Goal: Task Accomplishment & Management: Manage account settings

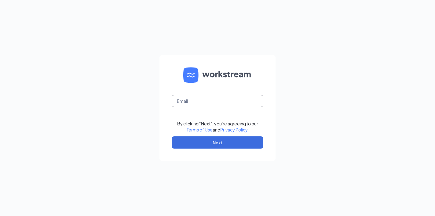
click at [198, 98] on input "text" at bounding box center [218, 101] width 92 height 12
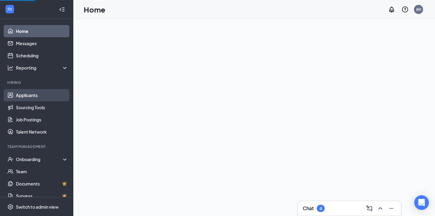
click at [32, 94] on link "Applicants" at bounding box center [42, 95] width 52 height 12
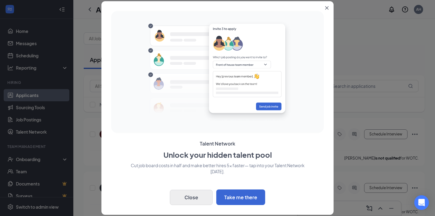
click at [198, 205] on button "Close" at bounding box center [191, 197] width 43 height 15
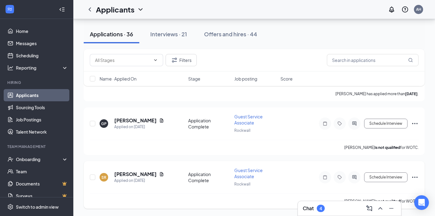
scroll to position [1913, 0]
click at [151, 176] on h5 "[PERSON_NAME]" at bounding box center [135, 174] width 42 height 7
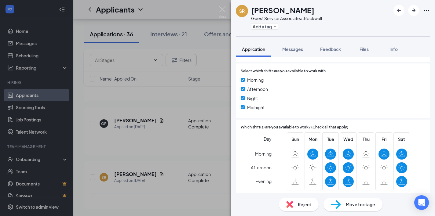
scroll to position [610, 0]
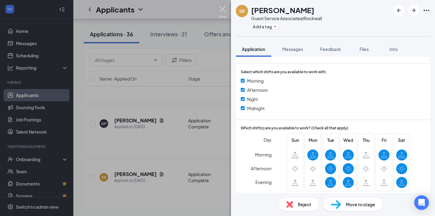
click at [226, 12] on img at bounding box center [223, 12] width 8 height 12
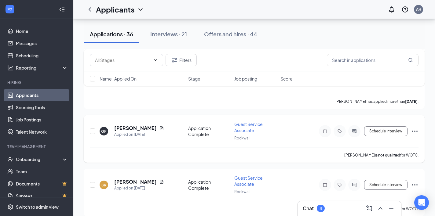
scroll to position [1898, 0]
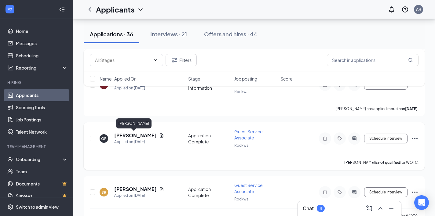
click at [133, 137] on h5 "[PERSON_NAME]" at bounding box center [135, 135] width 42 height 7
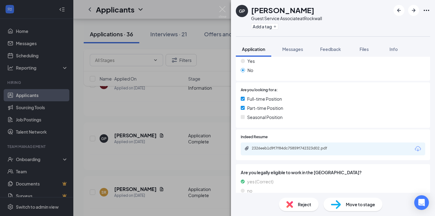
scroll to position [109, 0]
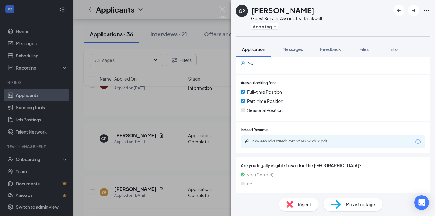
click at [298, 139] on div "2326eeb1d9f7f84dc75859f742323d02.pdf" at bounding box center [295, 141] width 86 height 5
click at [338, 207] on img at bounding box center [336, 205] width 10 height 9
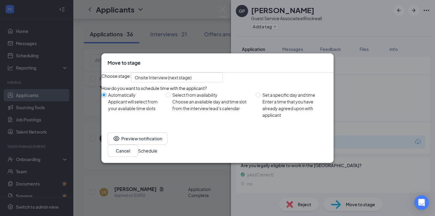
click at [157, 153] on button "Schedule" at bounding box center [147, 151] width 19 height 7
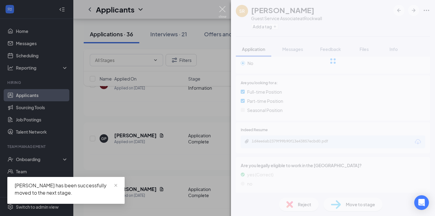
click at [221, 9] on img at bounding box center [223, 12] width 8 height 12
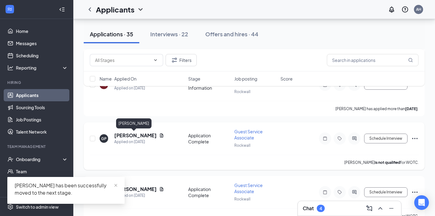
click at [124, 137] on h5 "[PERSON_NAME]" at bounding box center [135, 135] width 42 height 7
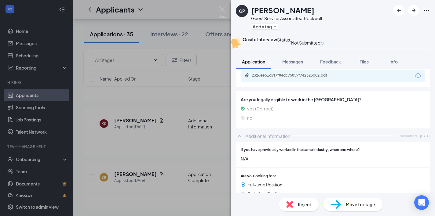
scroll to position [175, 0]
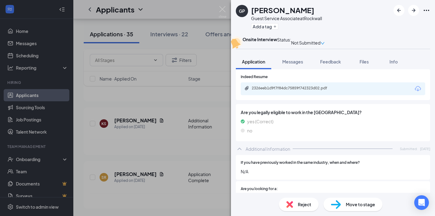
click at [303, 92] on div "2326eeb1d9f7f84dc75859f742323d02.pdf" at bounding box center [294, 89] width 99 height 6
click at [347, 207] on span "Move to stage" at bounding box center [360, 204] width 29 height 7
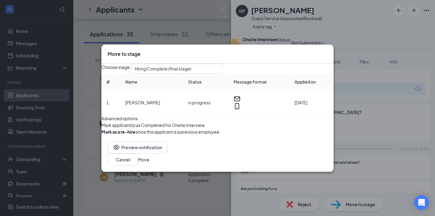
click at [149, 163] on button "Move" at bounding box center [143, 160] width 11 height 7
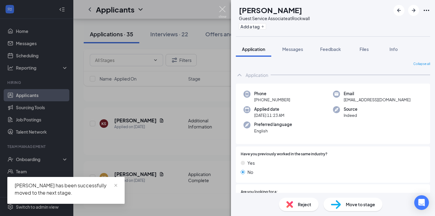
click at [223, 10] on img at bounding box center [223, 12] width 8 height 12
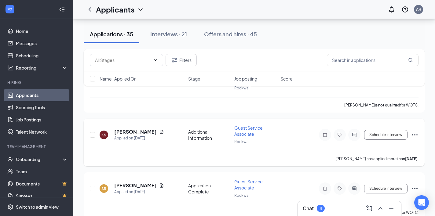
scroll to position [1848, 0]
click at [147, 136] on div "Applied on [DATE]" at bounding box center [139, 139] width 50 height 6
click at [146, 131] on h5 "[PERSON_NAME]" at bounding box center [135, 132] width 42 height 7
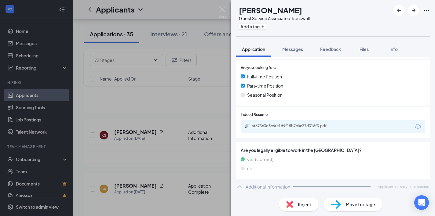
scroll to position [123, 0]
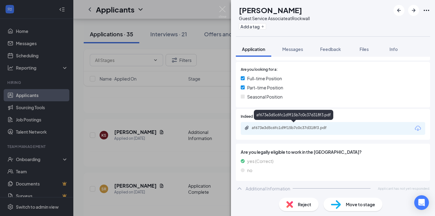
click at [307, 126] on div "af673e3d5c6fc1d9f15b7c0c37d318f3.pdf" at bounding box center [295, 128] width 86 height 5
click at [227, 9] on div "KS [PERSON_NAME] Guest Service Associate at Rockwall Add a tag Application Mess…" at bounding box center [217, 108] width 435 height 216
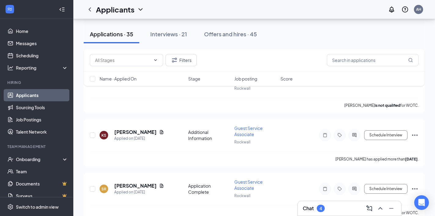
click at [224, 11] on div "Applicants AH" at bounding box center [254, 9] width 362 height 19
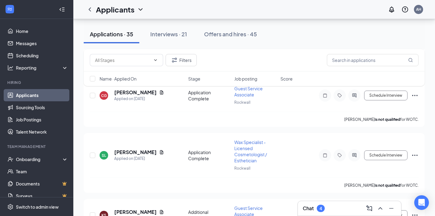
scroll to position [1763, 0]
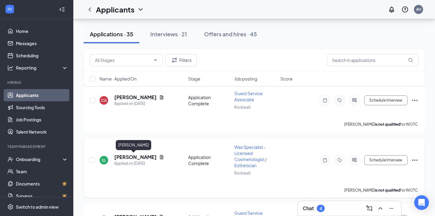
click at [132, 158] on h5 "[PERSON_NAME]" at bounding box center [135, 157] width 42 height 7
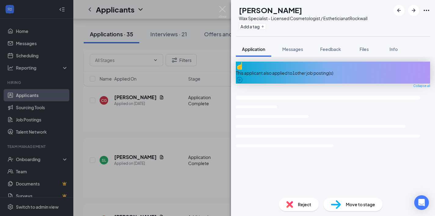
click at [219, 2] on div "SL [PERSON_NAME] Wax Specialist - Licensed Cosmetologist / Esthetician at Rockw…" at bounding box center [217, 108] width 435 height 216
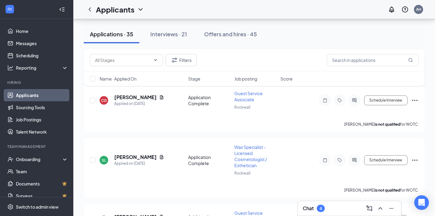
click at [223, 9] on div "Applicants AH" at bounding box center [254, 9] width 362 height 19
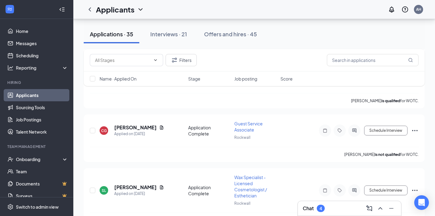
scroll to position [1731, 0]
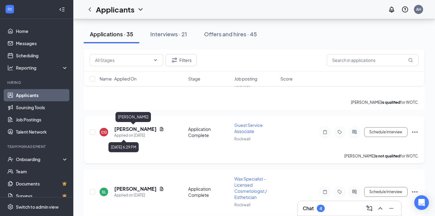
click at [126, 132] on h5 "[PERSON_NAME]" at bounding box center [135, 129] width 42 height 7
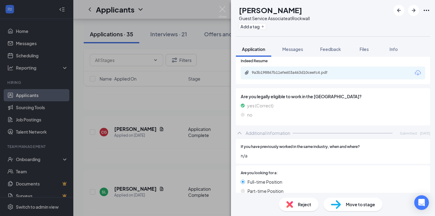
scroll to position [196, 0]
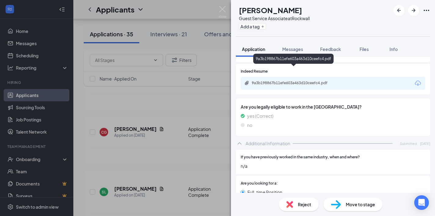
click at [292, 77] on div "9a3b198867b11efe603a463d10ceefc4.pdf" at bounding box center [333, 83] width 185 height 13
click at [292, 81] on div "9a3b198867b11efe603a463d10ceefc4.pdf" at bounding box center [295, 83] width 86 height 5
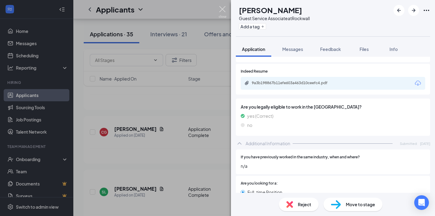
click at [223, 10] on img at bounding box center [223, 12] width 8 height 12
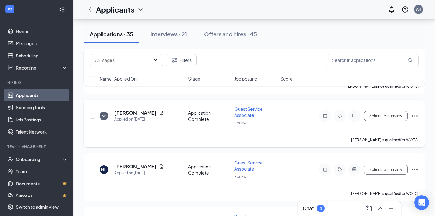
scroll to position [1400, 0]
click at [135, 168] on h5 "[PERSON_NAME]" at bounding box center [135, 166] width 42 height 7
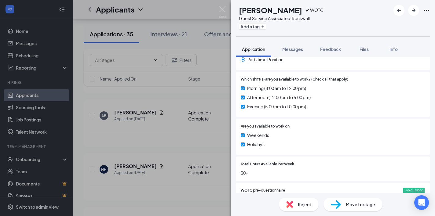
scroll to position [256, 0]
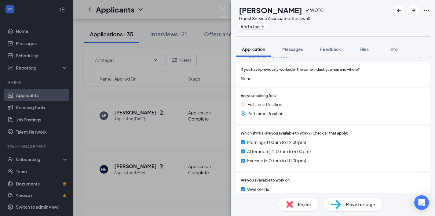
click at [222, 11] on img at bounding box center [223, 12] width 8 height 12
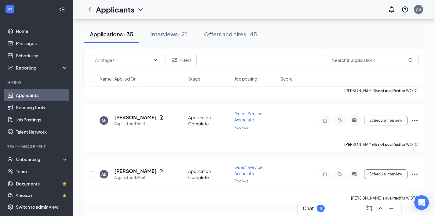
scroll to position [1341, 0]
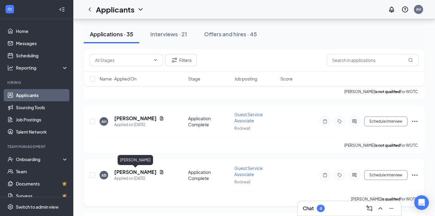
click at [146, 171] on h5 "[PERSON_NAME]" at bounding box center [135, 172] width 42 height 7
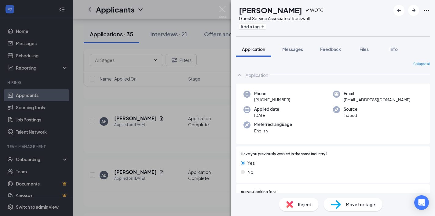
scroll to position [0, 0]
click at [227, 9] on div "AB [PERSON_NAME] ✔ WOTC Guest Service Associate at Rockwall Add a tag Applicati…" at bounding box center [217, 108] width 435 height 216
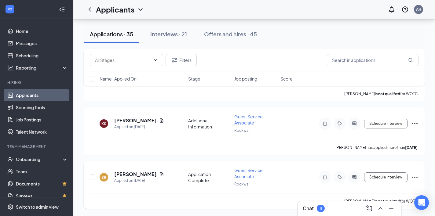
scroll to position [1860, 0]
click at [135, 175] on h5 "[PERSON_NAME]" at bounding box center [135, 174] width 42 height 7
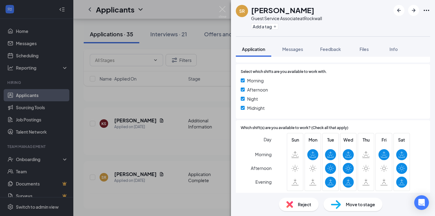
scroll to position [610, 0]
click at [221, 10] on img at bounding box center [223, 12] width 8 height 12
